Goal: Transaction & Acquisition: Purchase product/service

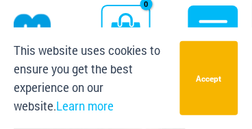
scroll to position [222, 0]
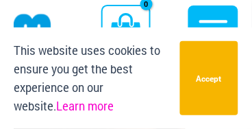
click at [56, 110] on link "Learn more" at bounding box center [85, 106] width 58 height 14
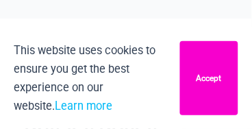
click at [219, 85] on button "Accept" at bounding box center [209, 78] width 58 height 74
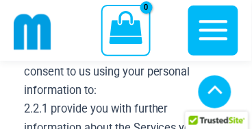
scroll to position [759, 0]
